Goal: Browse casually: Explore the website without a specific task or goal

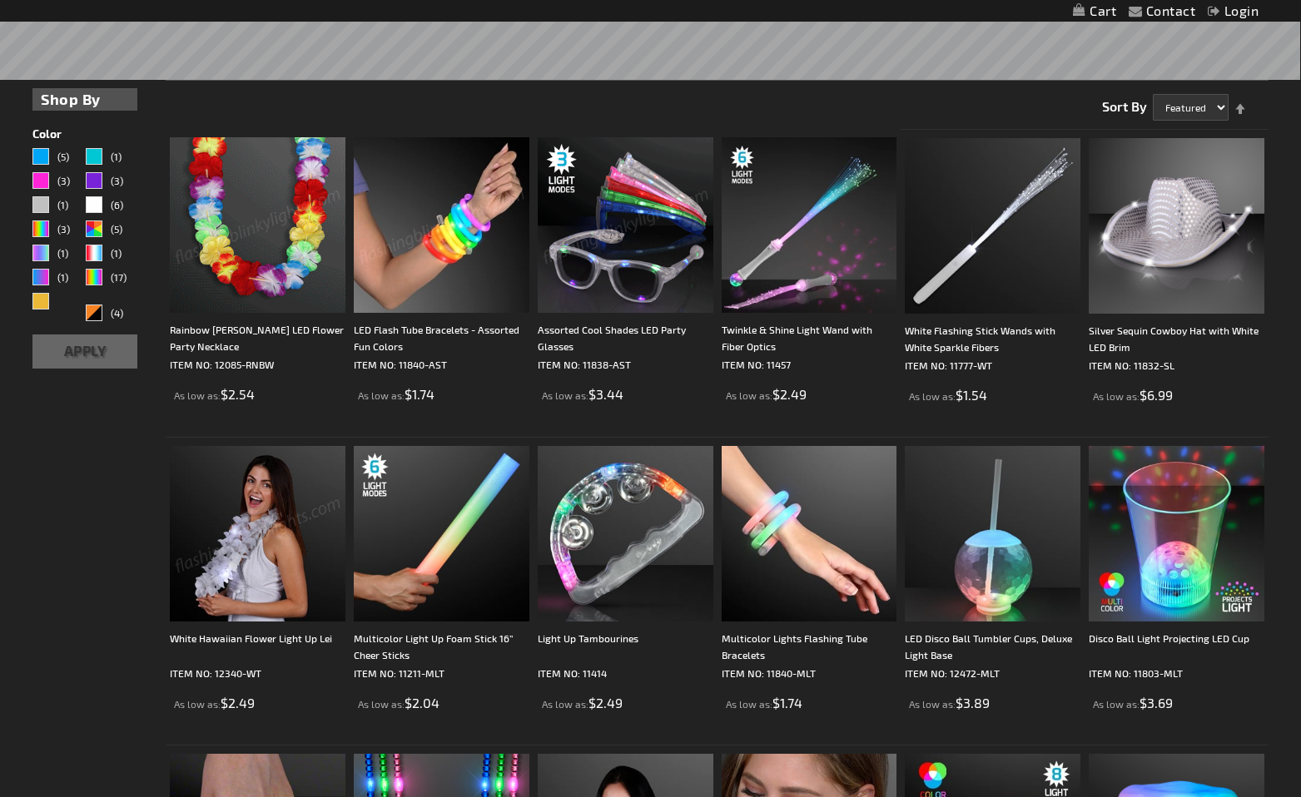
scroll to position [411, 0]
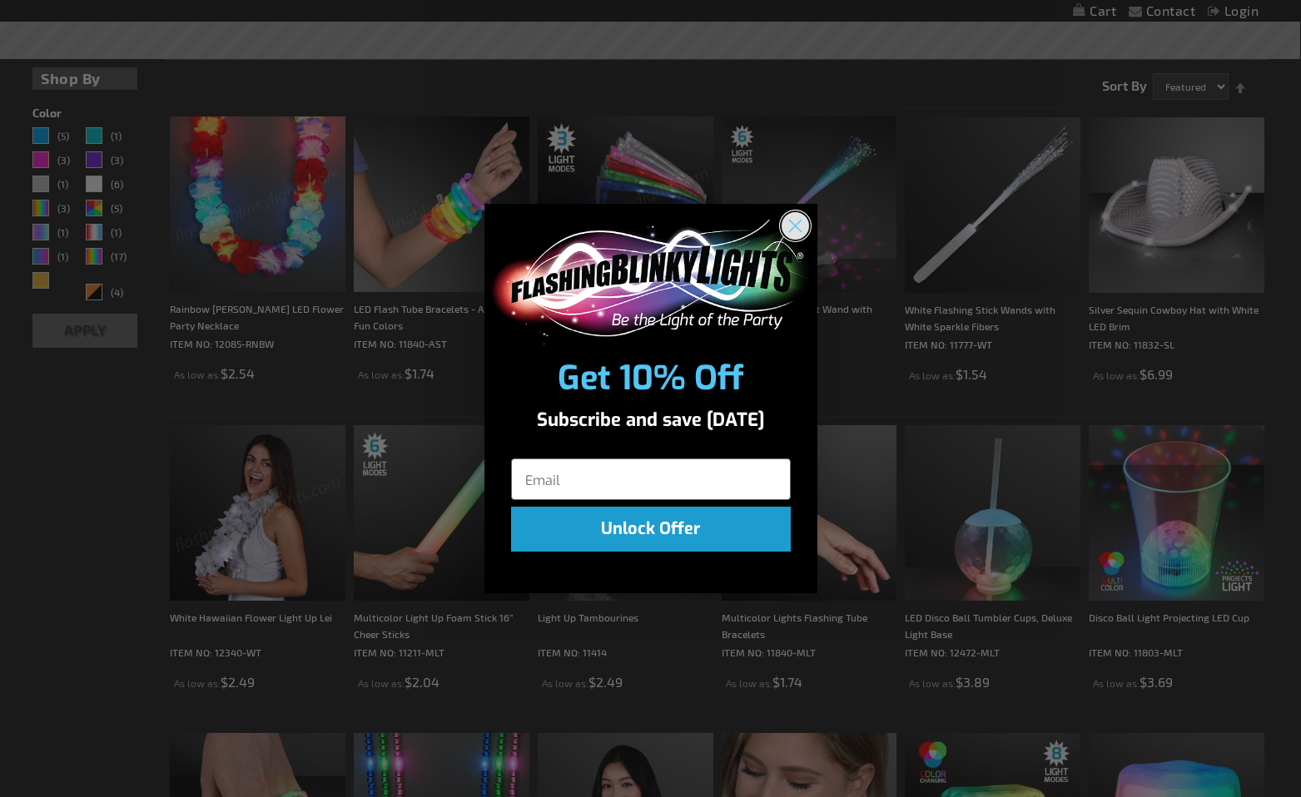
click at [797, 228] on icon "Close dialog" at bounding box center [795, 226] width 12 height 12
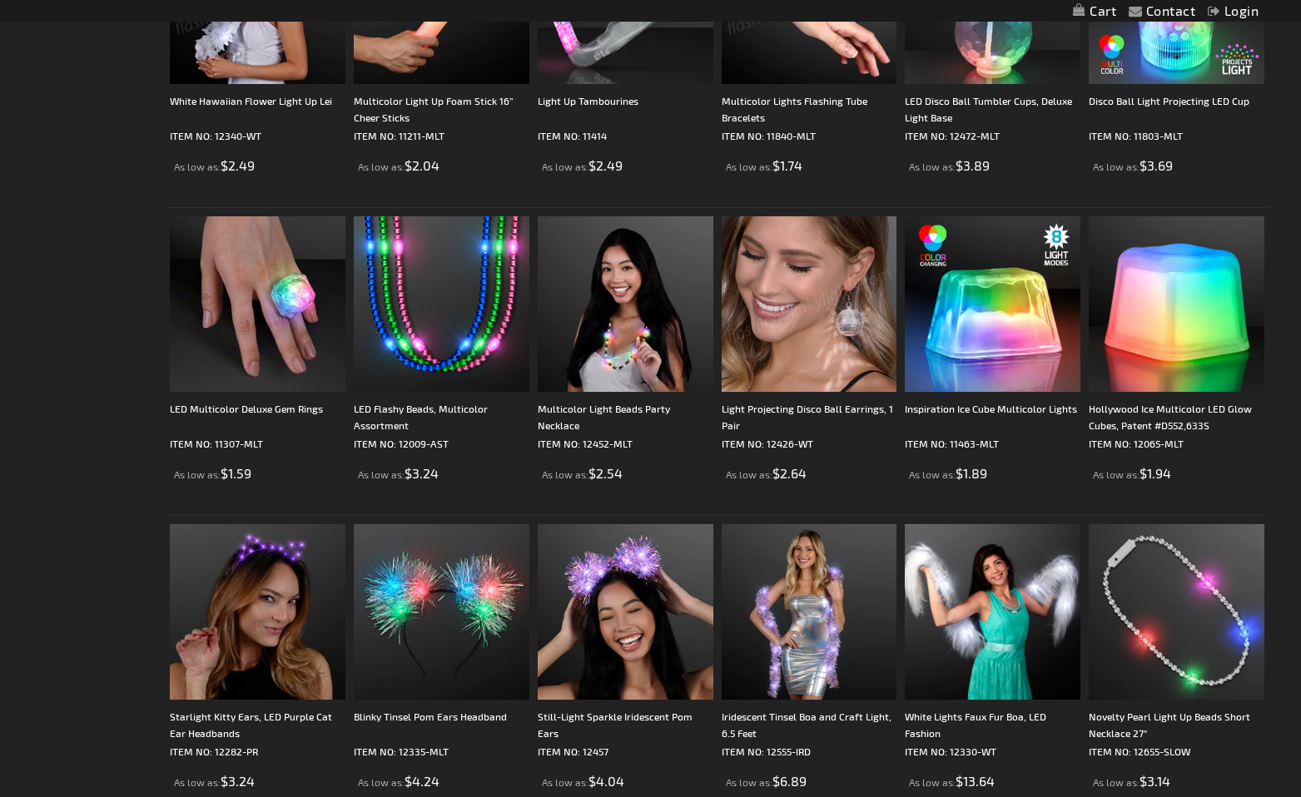
scroll to position [929, 0]
click at [797, 315] on img at bounding box center [810, 304] width 176 height 176
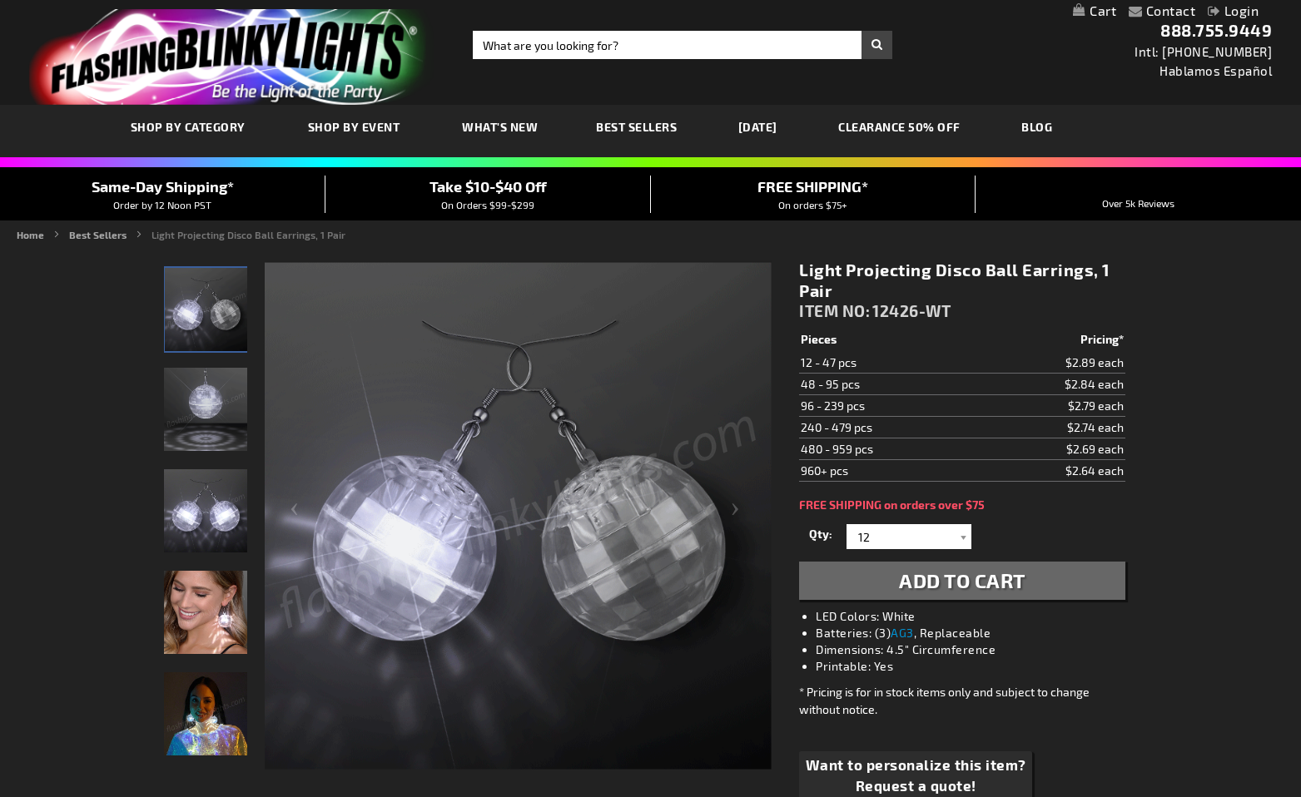
click at [229, 615] on img "Woman displaying Light Projecting Disco Ball LED Earrings" at bounding box center [205, 612] width 83 height 83
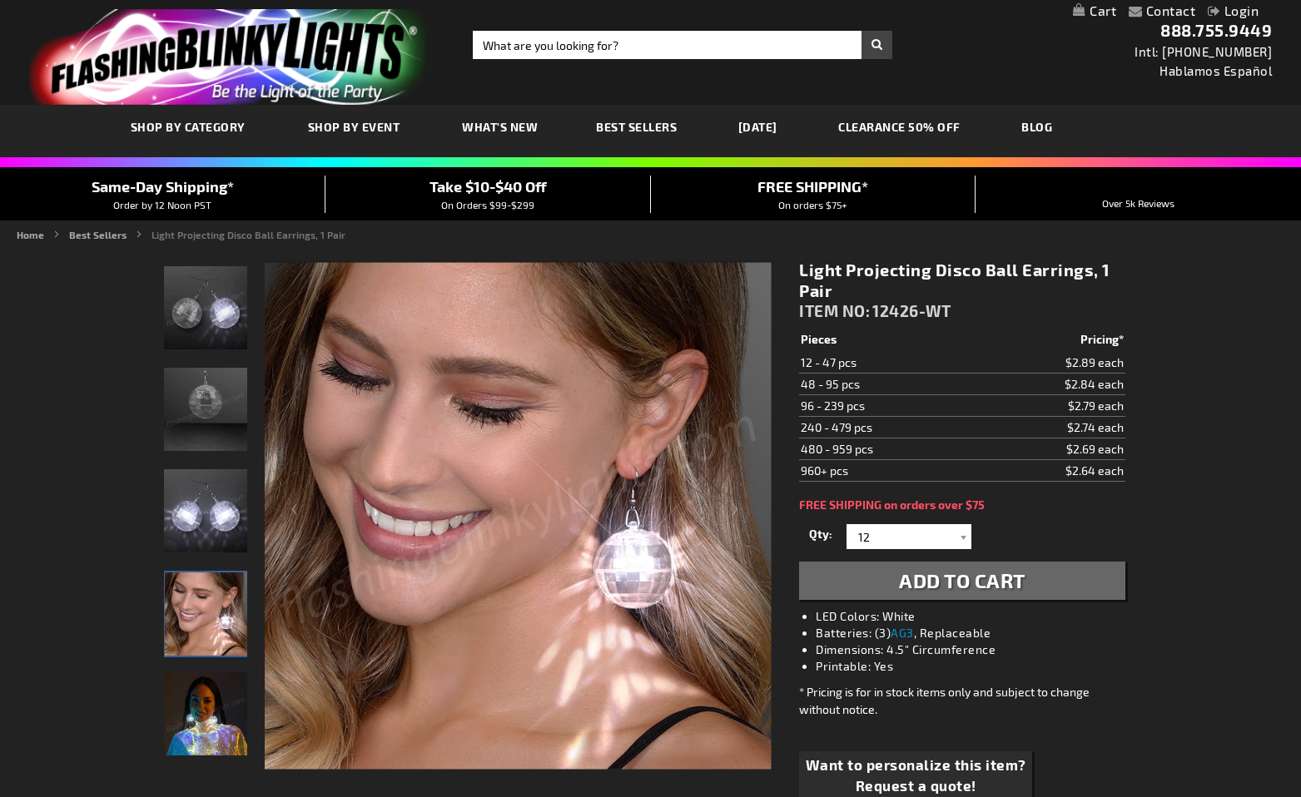
click at [232, 729] on img "Light Projecting Disco Ball Earrings, 1 Pair" at bounding box center [205, 713] width 83 height 83
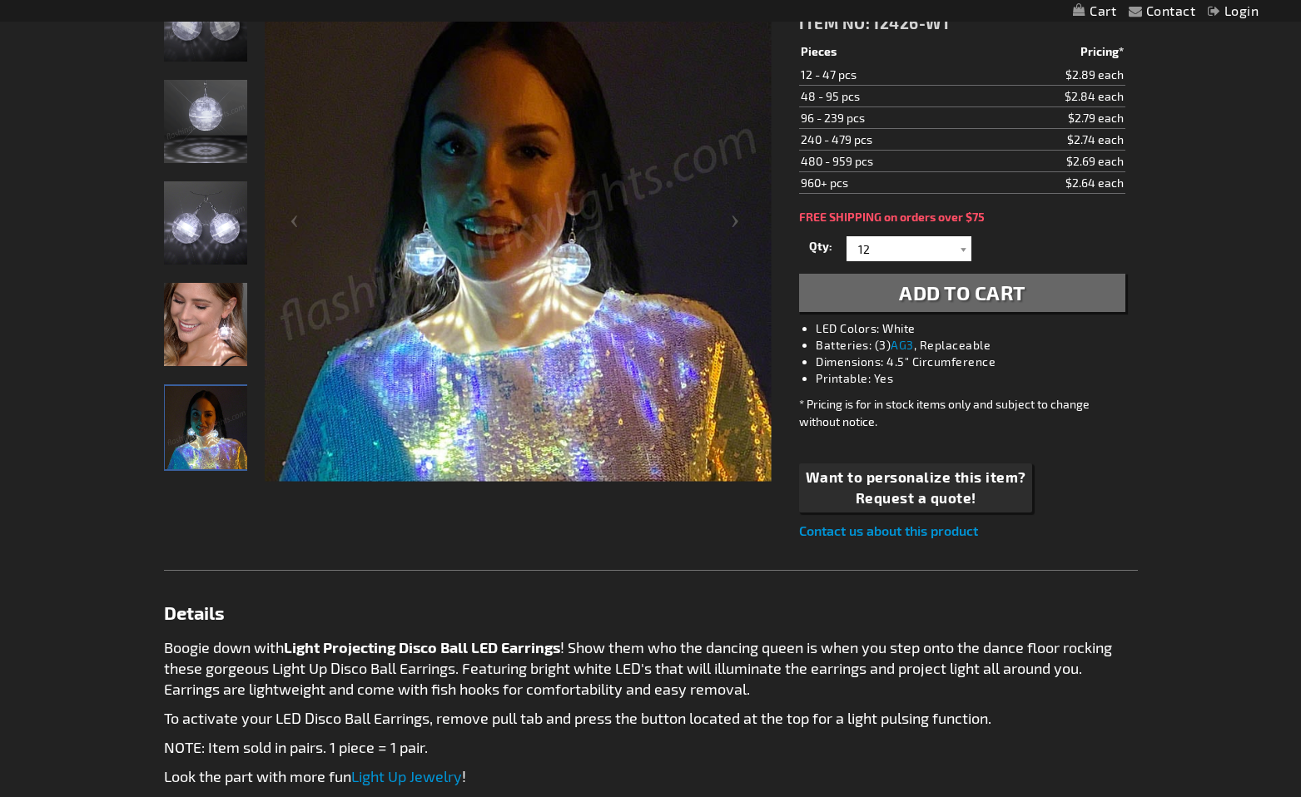
scroll to position [293, 0]
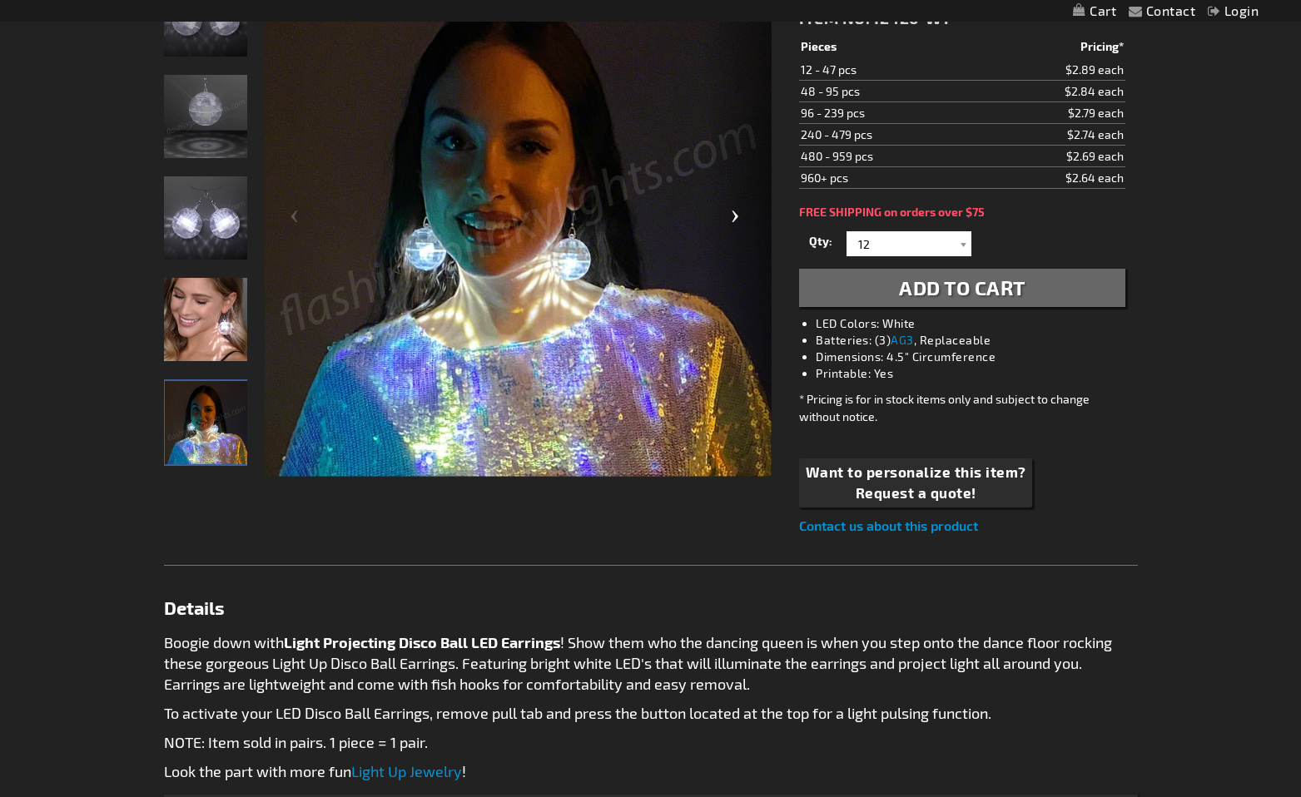
click at [731, 221] on div "Next" at bounding box center [738, 223] width 67 height 511
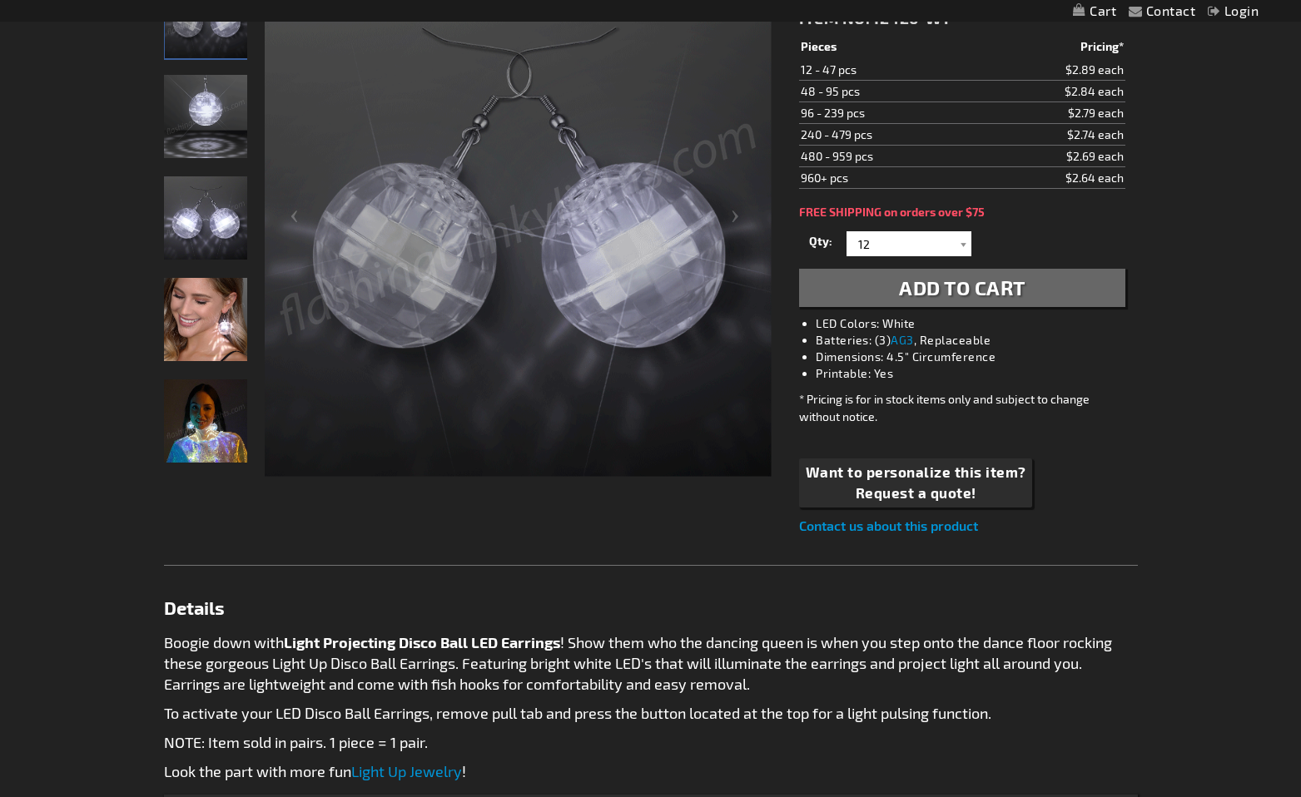
scroll to position [0, 0]
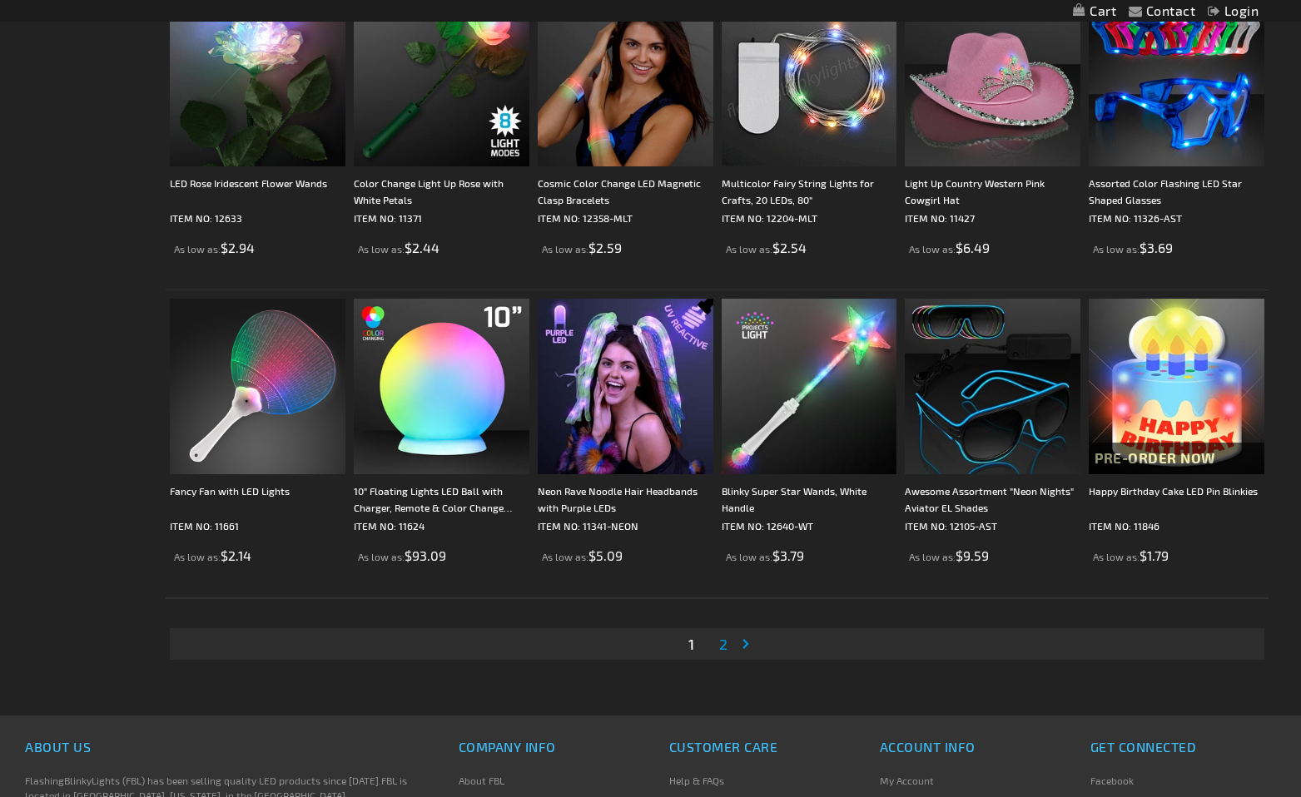
scroll to position [3012, 0]
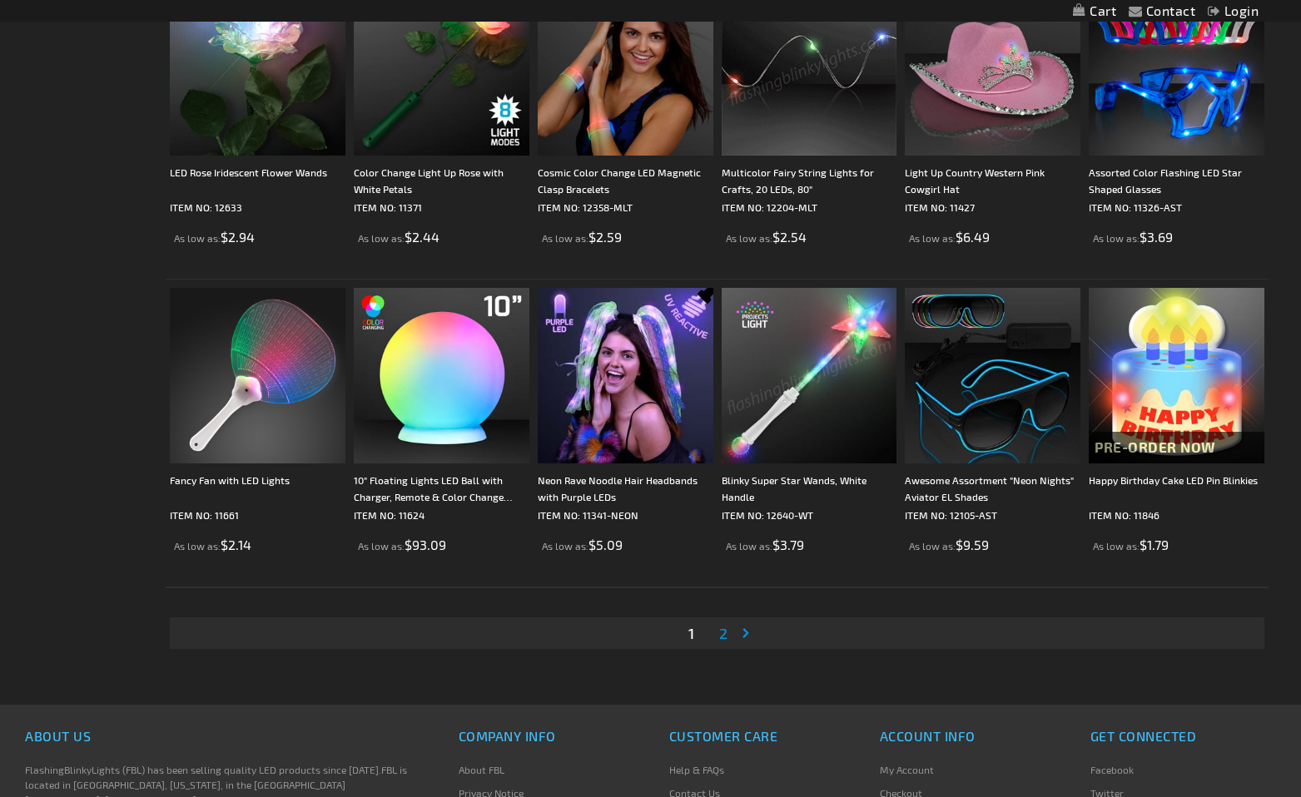
click at [723, 634] on span "2" at bounding box center [723, 633] width 8 height 18
